Goal: Information Seeking & Learning: Learn about a topic

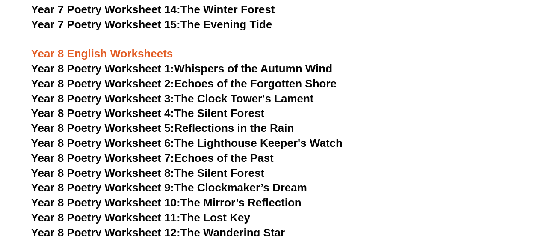
scroll to position [5673, 0]
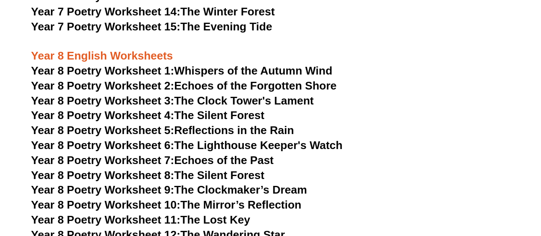
click at [201, 79] on link "Year 8 Poetry Worksheet 2: Echoes of the Forgotten Shore" at bounding box center [184, 85] width 306 height 13
click at [229, 94] on link "Year 8 Poetry Worksheet 3: The Clock Tower's Lament" at bounding box center [172, 100] width 283 height 13
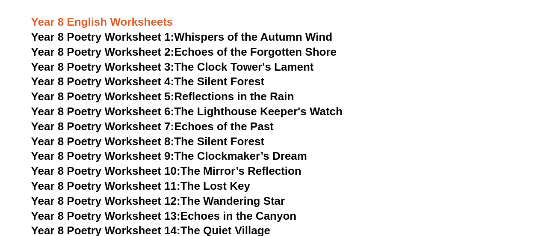
scroll to position [5695, 0]
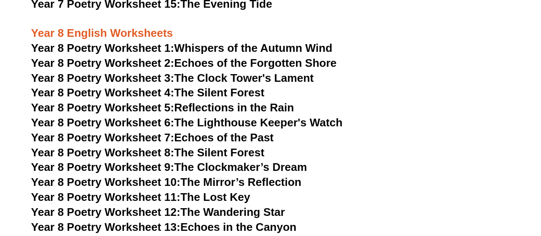
click at [219, 190] on link "Year 8 Poetry Worksheet 11: The Lost Key" at bounding box center [140, 196] width 219 height 13
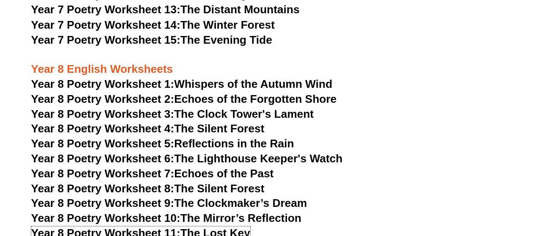
scroll to position [5664, 0]
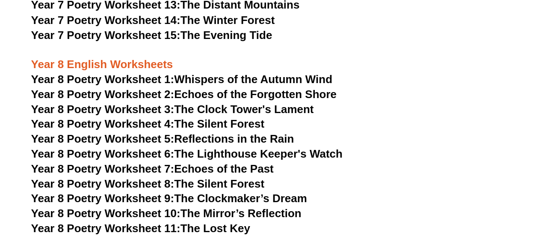
click at [244, 147] on link "Year 8 Poetry Worksheet 6: The Lighthouse Keeper's Watch" at bounding box center [186, 153] width 311 height 13
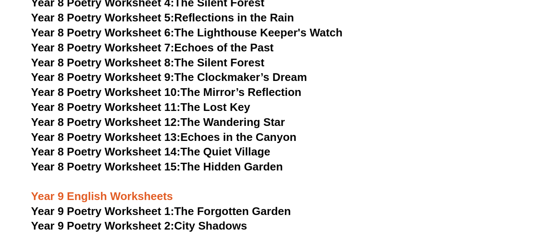
scroll to position [5790, 0]
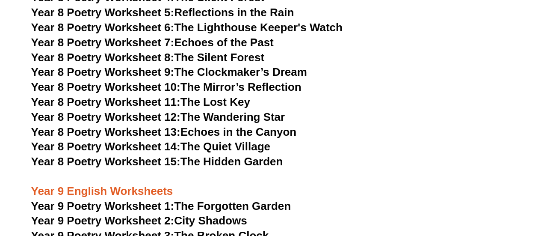
click at [238, 155] on link "Year 8 Poetry Worksheet 15: The Hidden Garden" at bounding box center [157, 161] width 252 height 13
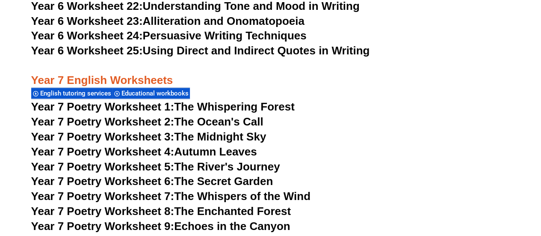
scroll to position [5385, 0]
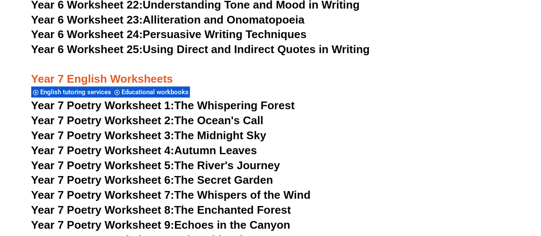
click at [234, 99] on link "Year 7 Poetry Worksheet 1: The Whispering Forest" at bounding box center [163, 105] width 264 height 13
click at [208, 144] on link "Year 7 Poetry Worksheet 4: Autumn Leaves" at bounding box center [144, 150] width 226 height 13
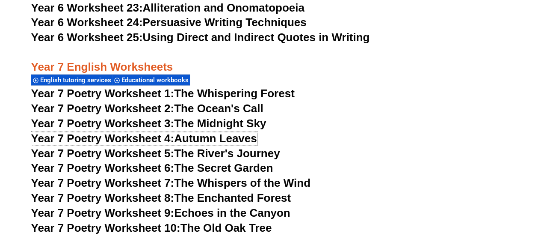
scroll to position [5395, 0]
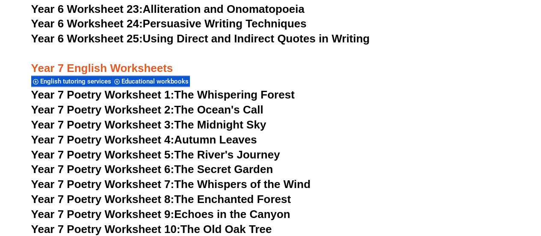
click at [229, 163] on link "Year 7 Poetry Worksheet 6: The Secret Garden" at bounding box center [152, 169] width 242 height 13
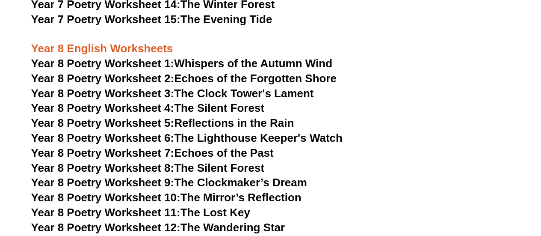
scroll to position [5680, 0]
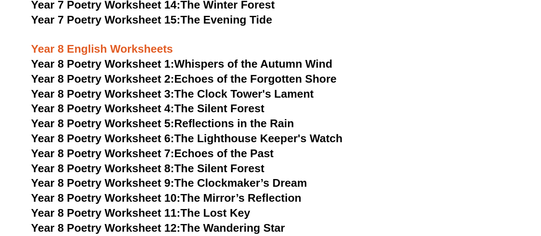
click at [268, 72] on link "Year 8 Poetry Worksheet 2: Echoes of the Forgotten Shore" at bounding box center [184, 78] width 306 height 13
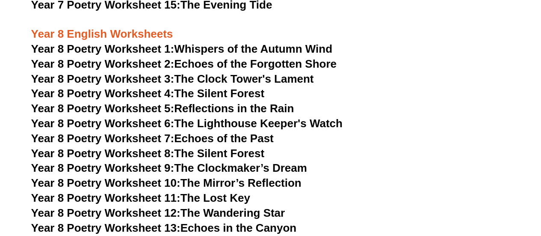
scroll to position [5686, 0]
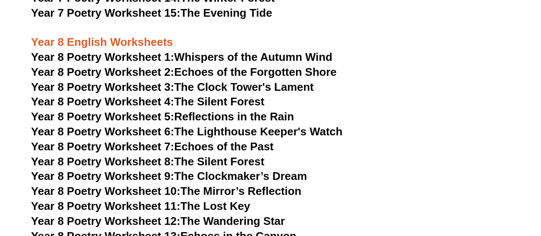
click at [214, 140] on link "Year 8 Poetry Worksheet 7: Echoes of the Past" at bounding box center [152, 146] width 243 height 13
click at [217, 184] on link "Year 8 Poetry Worksheet 10: The Mirror’s Reflection" at bounding box center [166, 190] width 270 height 13
click at [256, 125] on link "Year 8 Poetry Worksheet 6: The Lighthouse Keeper's Watch" at bounding box center [186, 131] width 311 height 13
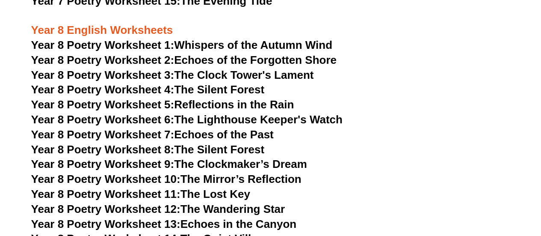
scroll to position [5691, 0]
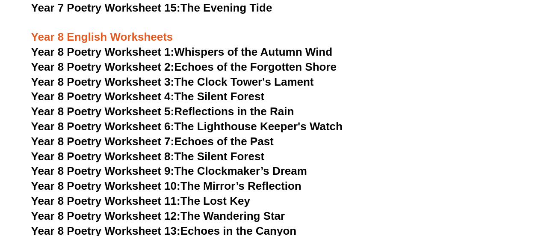
click at [236, 194] on link "Year 8 Poetry Worksheet 11: The Lost Key" at bounding box center [140, 200] width 219 height 13
click at [224, 164] on link "Year 8 Poetry Worksheet 9: The Clockmaker’s Dream" at bounding box center [169, 170] width 276 height 13
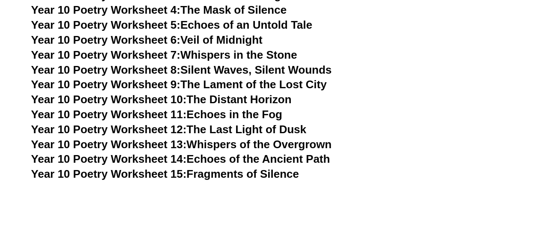
scroll to position [6283, 0]
